Goal: Task Accomplishment & Management: Manage account settings

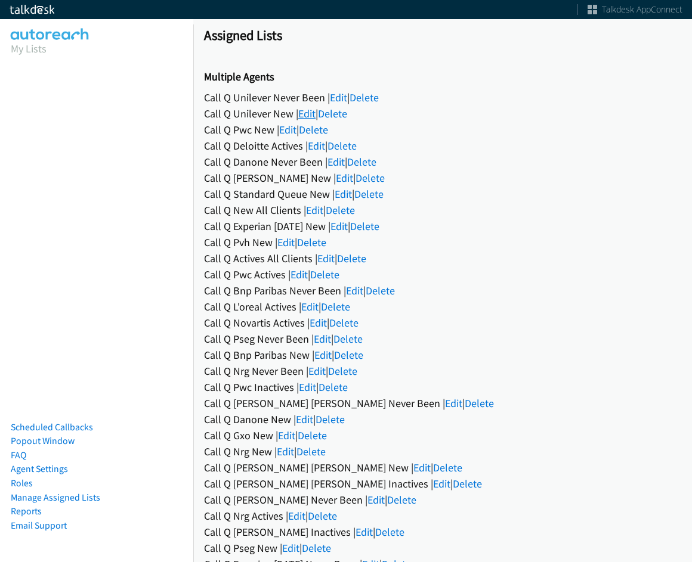
click at [306, 111] on link "Edit" at bounding box center [306, 114] width 17 height 14
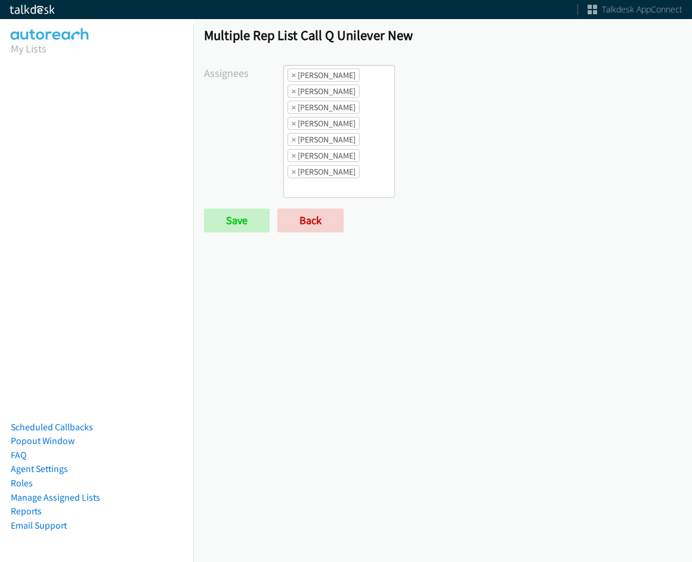
click at [379, 157] on ul "× Abigail Odhiambo × Cathy Shahan × Charles Ross × Jordan Stehlik × Rodnika Mur…" at bounding box center [339, 132] width 110 height 132
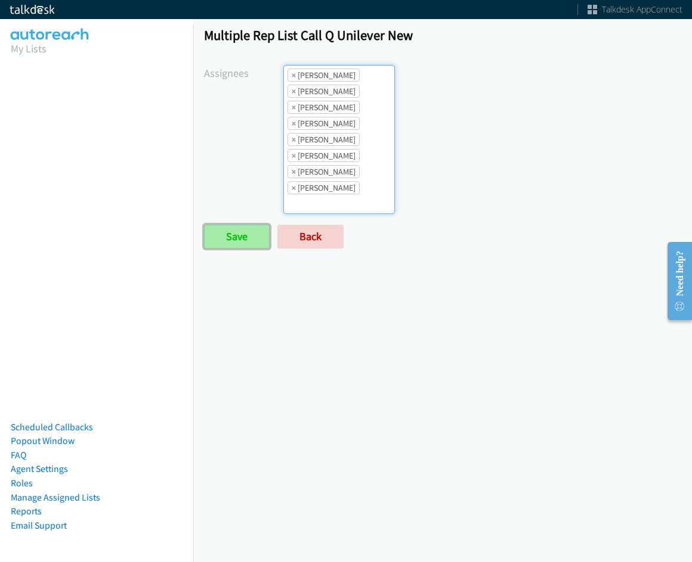
click at [234, 236] on input "Save" at bounding box center [237, 237] width 66 height 24
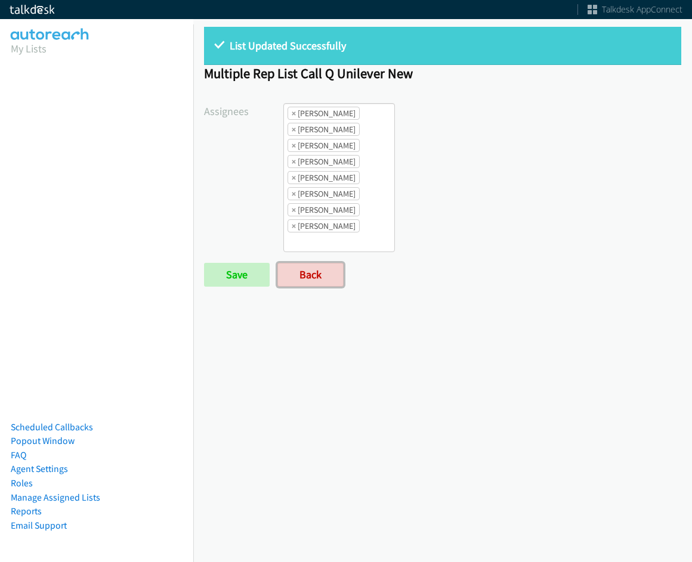
click at [319, 267] on link "Back" at bounding box center [310, 275] width 66 height 24
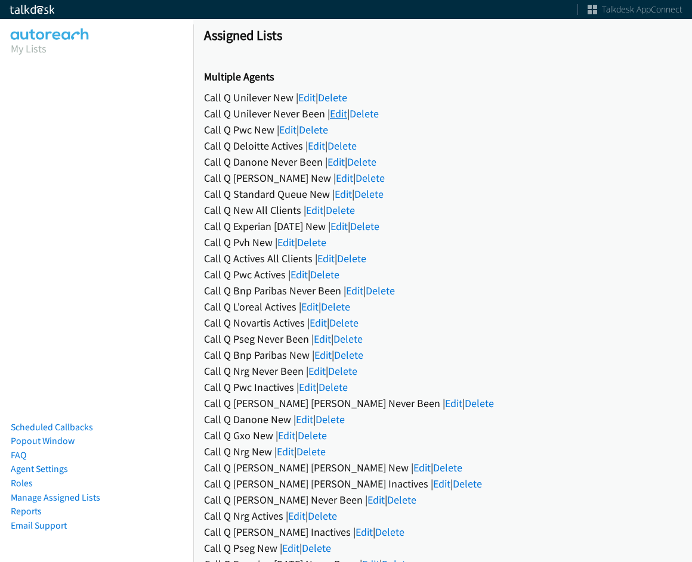
click at [339, 114] on link "Edit" at bounding box center [338, 114] width 17 height 14
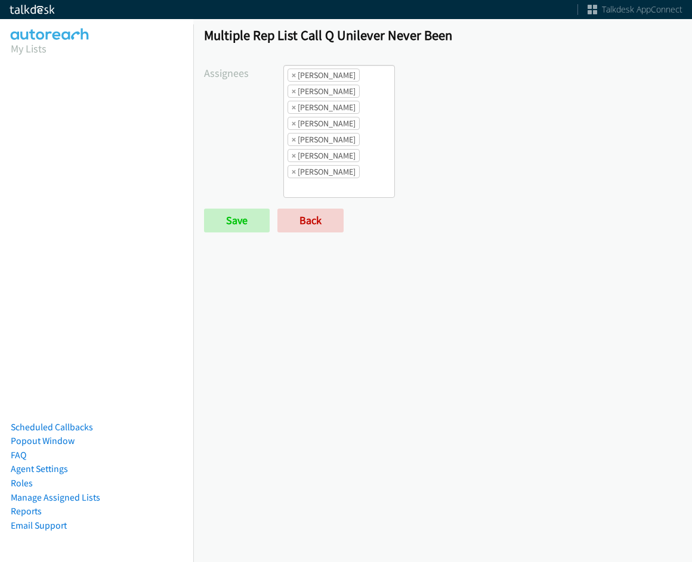
click at [369, 178] on ul "× [PERSON_NAME] × [PERSON_NAME] × [PERSON_NAME] × [PERSON_NAME] × [PERSON_NAME]…" at bounding box center [339, 132] width 110 height 132
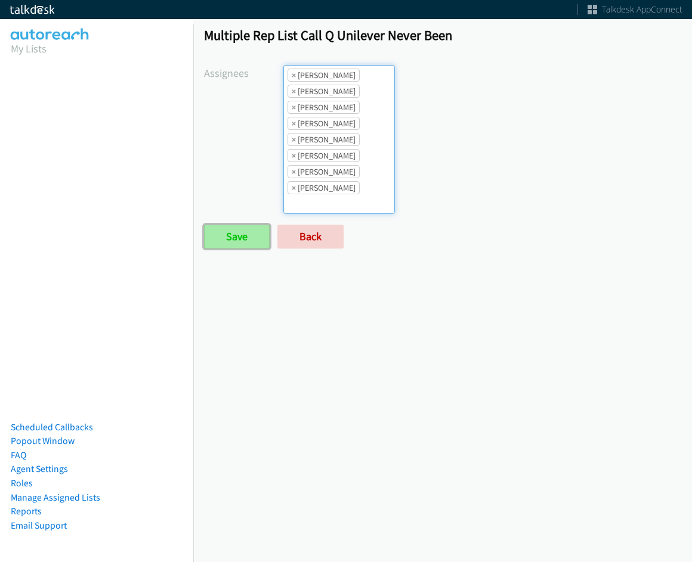
click at [206, 233] on input "Save" at bounding box center [237, 237] width 66 height 24
